Goal: Transaction & Acquisition: Download file/media

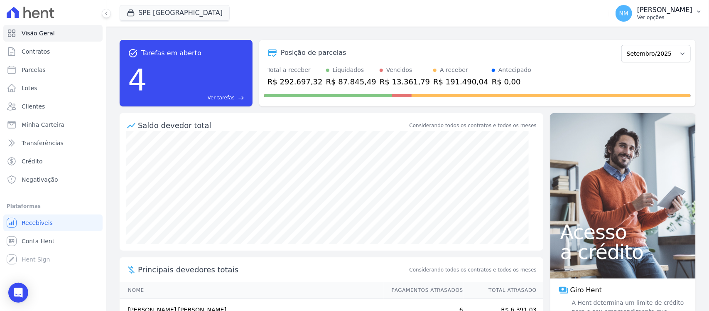
click at [694, 7] on button "NM [PERSON_NAME] Ver opções" at bounding box center [659, 13] width 100 height 23
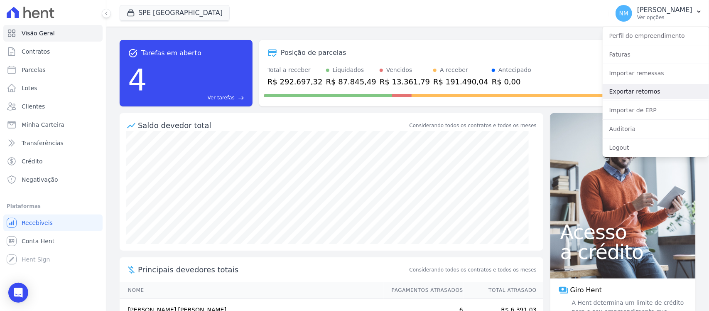
click at [650, 89] on link "Exportar retornos" at bounding box center [656, 91] width 106 height 15
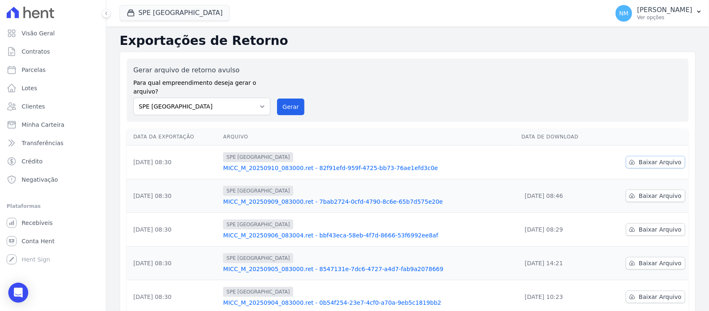
click at [645, 158] on span "Baixar Arquivo" at bounding box center [660, 162] width 43 height 8
click at [160, 12] on button "SPE [GEOGRAPHIC_DATA]" at bounding box center [175, 13] width 110 height 16
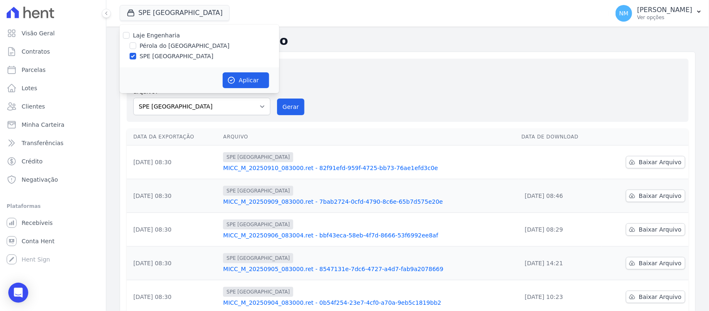
click at [159, 47] on label "Pérola do [GEOGRAPHIC_DATA]" at bounding box center [185, 46] width 90 height 9
click at [136, 47] on input "Pérola do [GEOGRAPHIC_DATA]" at bounding box center [133, 45] width 7 height 7
checkbox input "true"
click at [157, 57] on label "SPE [GEOGRAPHIC_DATA]" at bounding box center [177, 56] width 74 height 9
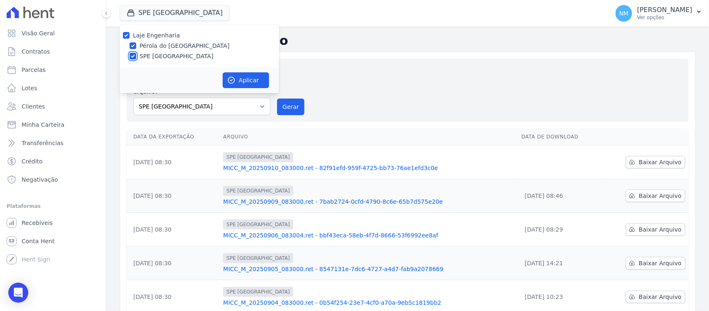
click at [136, 57] on input "SPE [GEOGRAPHIC_DATA]" at bounding box center [133, 56] width 7 height 7
checkbox input "false"
drag, startPoint x: 238, startPoint y: 78, endPoint x: 385, endPoint y: 102, distance: 149.4
click at [239, 78] on button "Aplicar" at bounding box center [246, 80] width 47 height 16
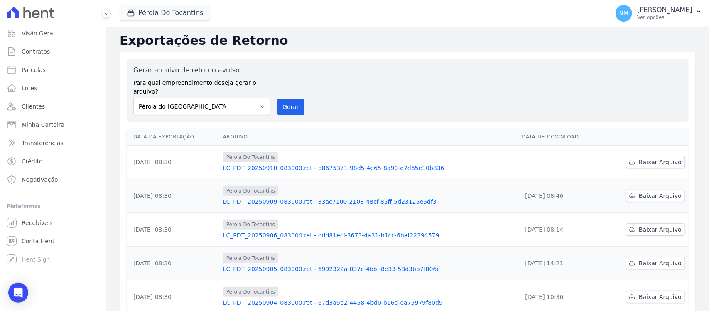
click at [640, 158] on span "Baixar Arquivo" at bounding box center [660, 162] width 43 height 8
